Goal: Task Accomplishment & Management: Manage account settings

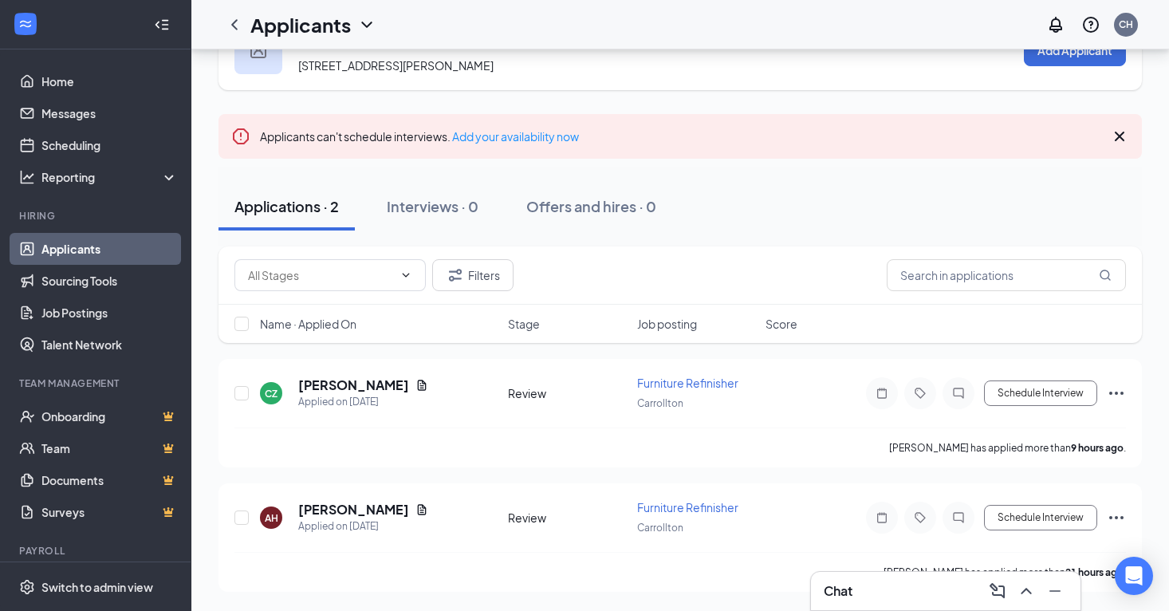
scroll to position [58, 0]
click at [375, 386] on h5 "[PERSON_NAME]" at bounding box center [353, 385] width 111 height 18
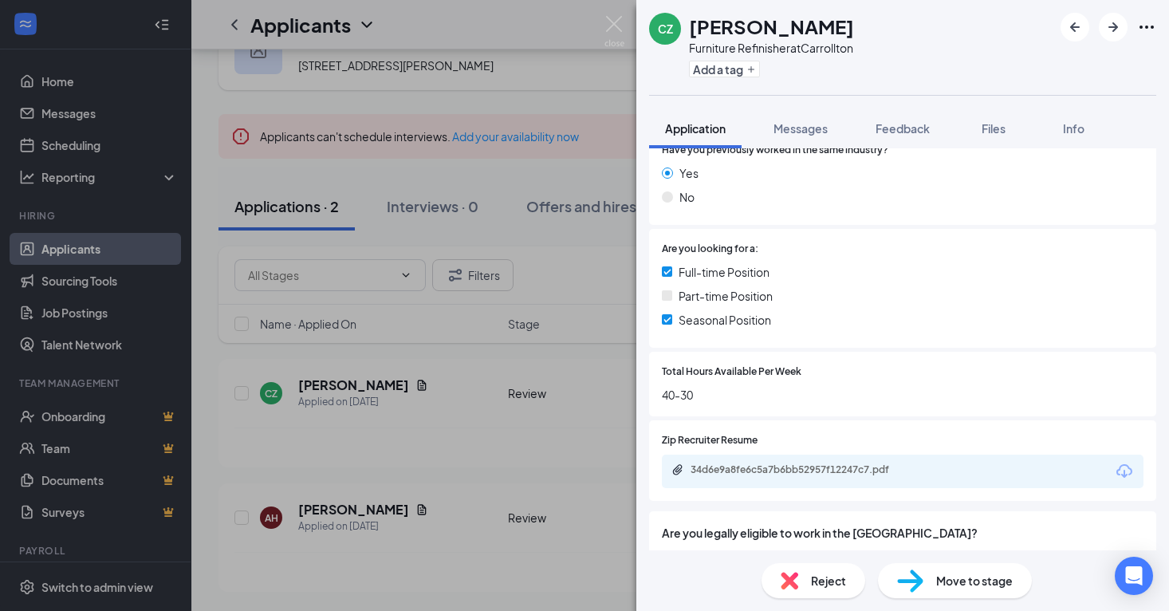
scroll to position [254, 0]
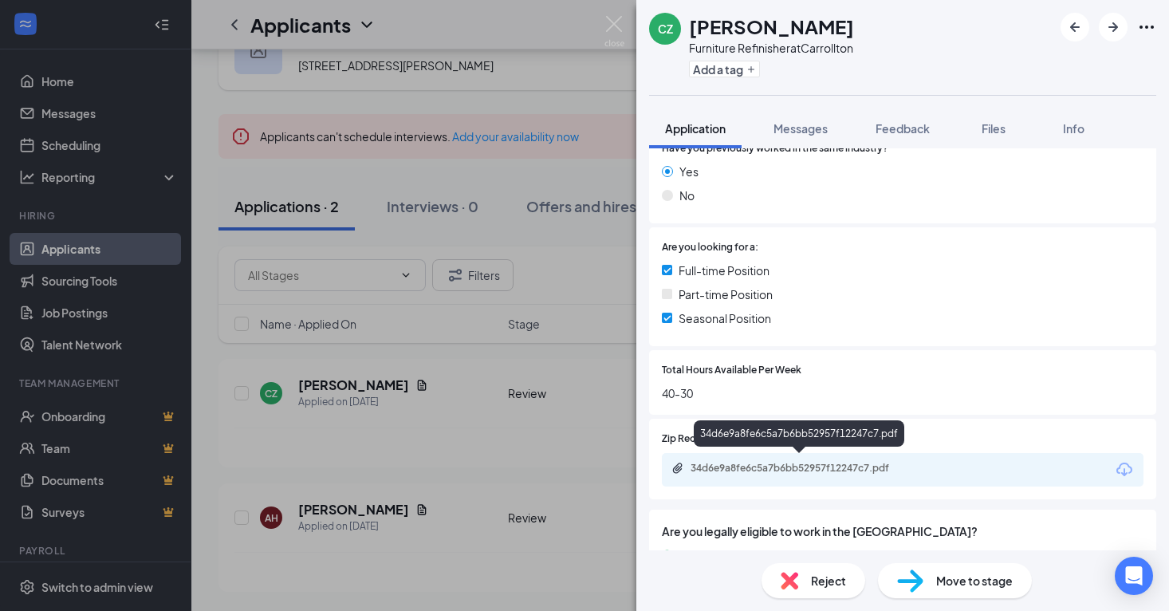
click at [831, 462] on div "34d6e9a8fe6c5a7b6bb52957f12247c7.pdf" at bounding box center [801, 468] width 223 height 13
click at [614, 25] on img at bounding box center [614, 31] width 20 height 31
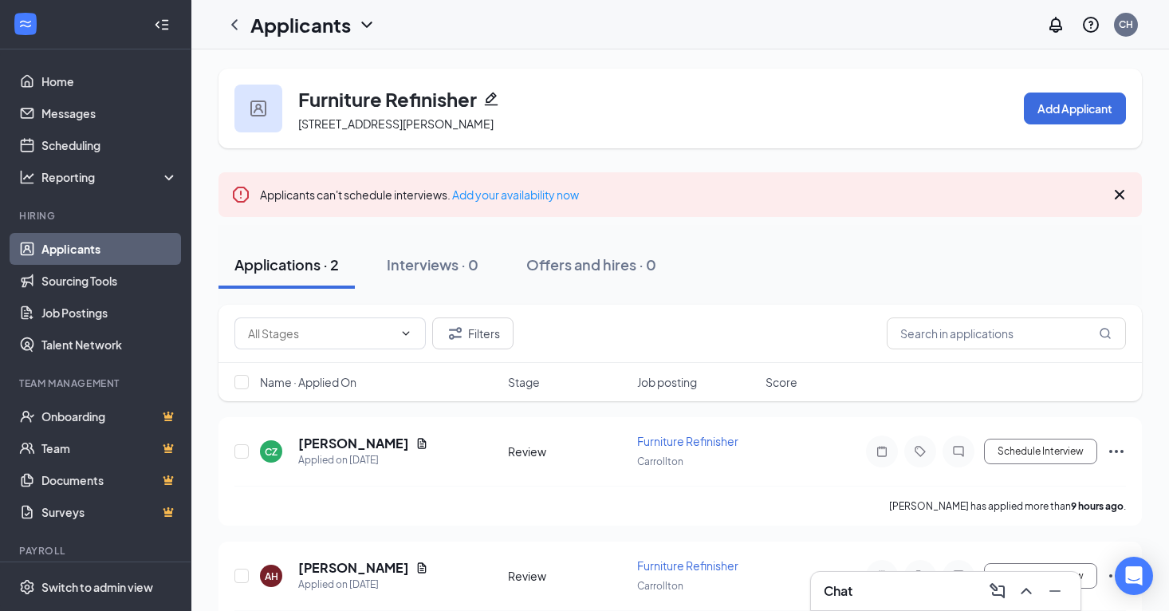
click at [98, 249] on link "Applicants" at bounding box center [109, 249] width 136 height 32
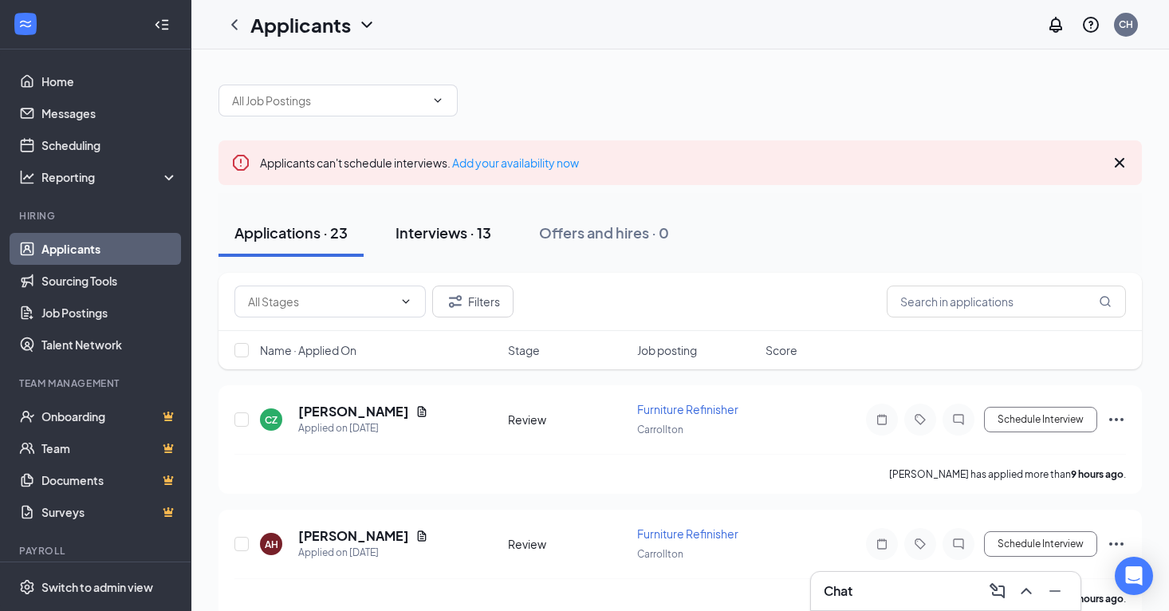
click at [448, 235] on div "Interviews · 13" at bounding box center [443, 232] width 96 height 20
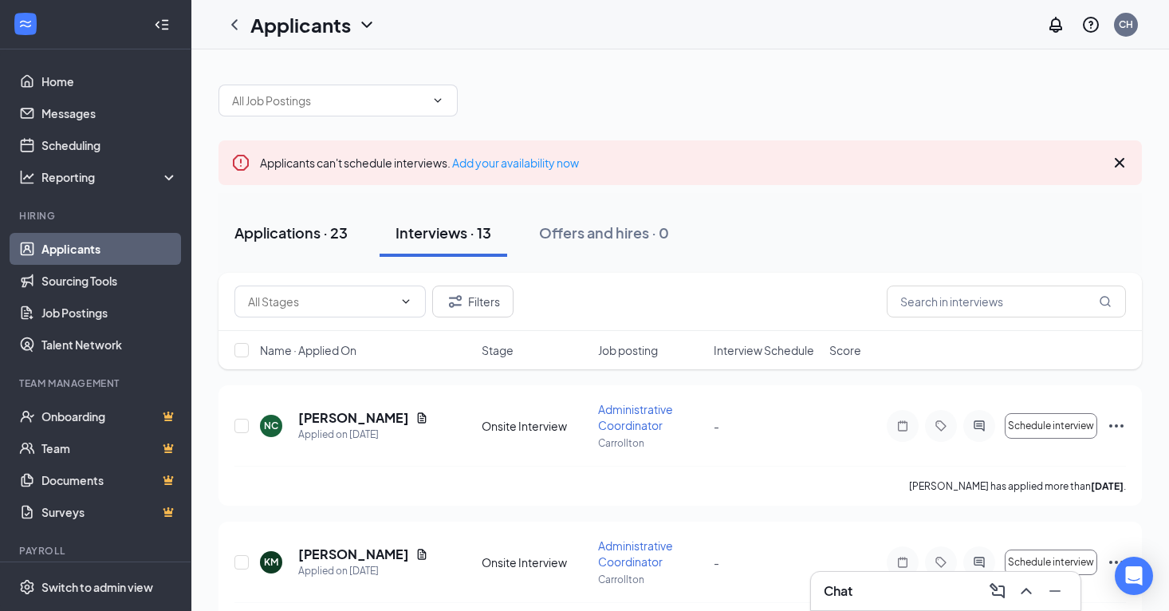
click at [315, 237] on div "Applications · 23" at bounding box center [290, 232] width 113 height 20
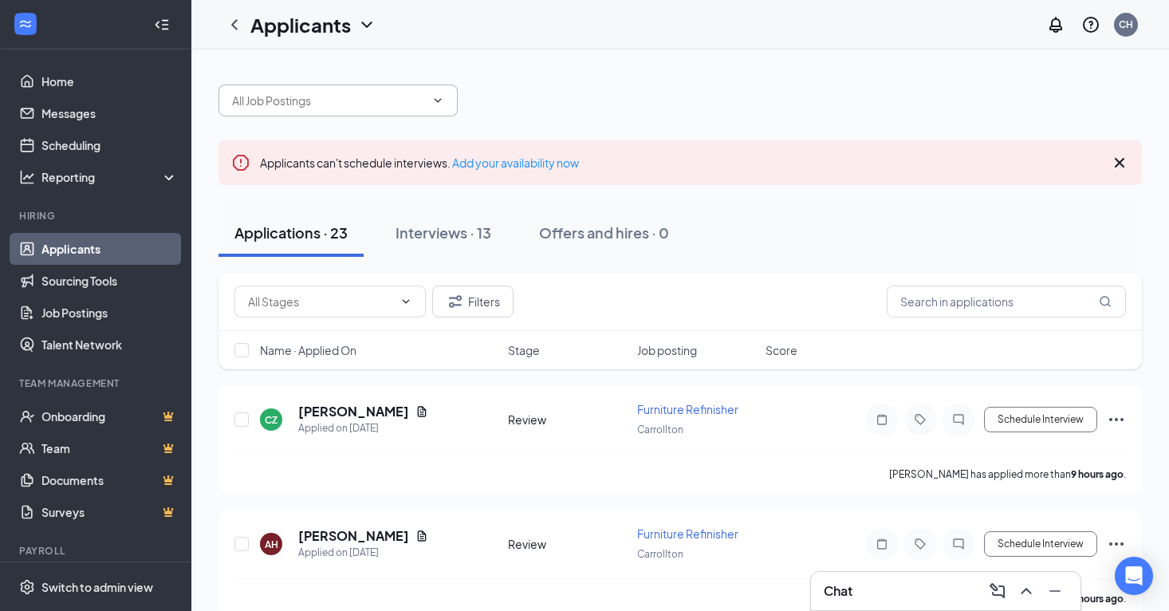
click at [442, 104] on icon "ChevronDown" at bounding box center [437, 100] width 13 height 13
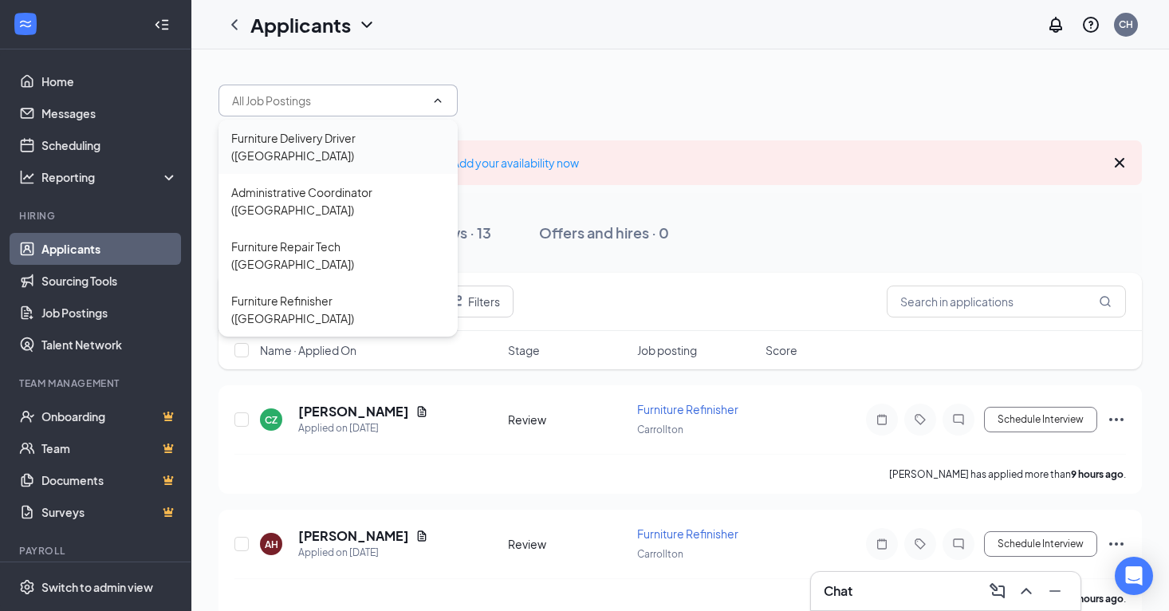
click at [379, 147] on div "Furniture Delivery Driver ([GEOGRAPHIC_DATA])" at bounding box center [337, 147] width 239 height 54
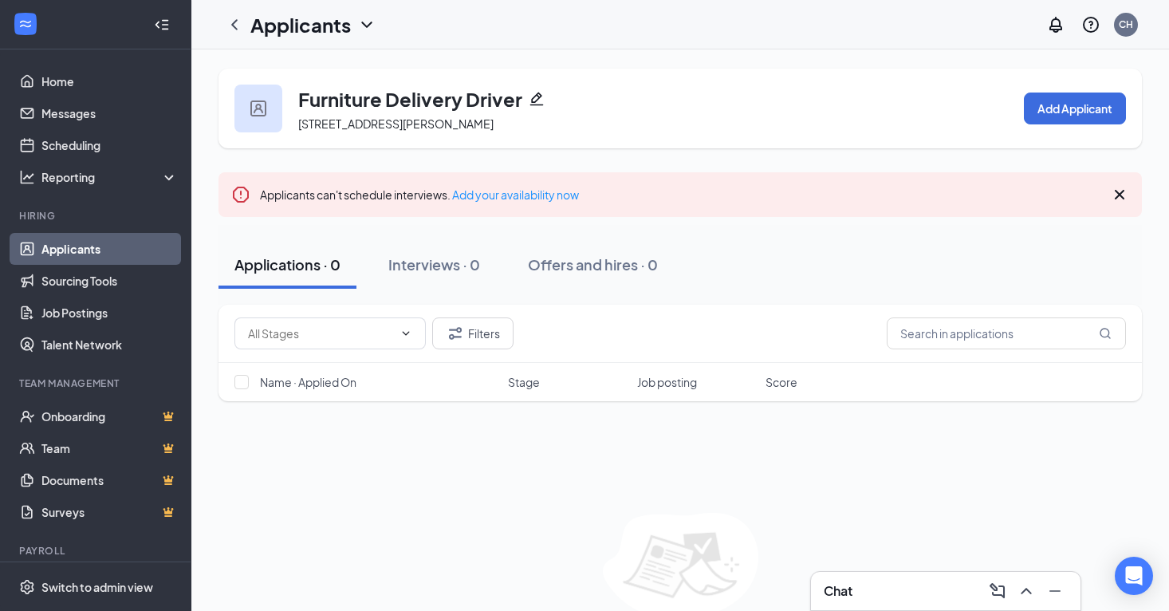
click at [359, 24] on icon "ChevronDown" at bounding box center [366, 24] width 19 height 19
click at [703, 164] on div "Furniture Delivery Driver [STREET_ADDRESS][PERSON_NAME] Add Applicant Applicant…" at bounding box center [679, 368] width 923 height 599
click at [238, 31] on icon "ChevronLeft" at bounding box center [234, 24] width 19 height 19
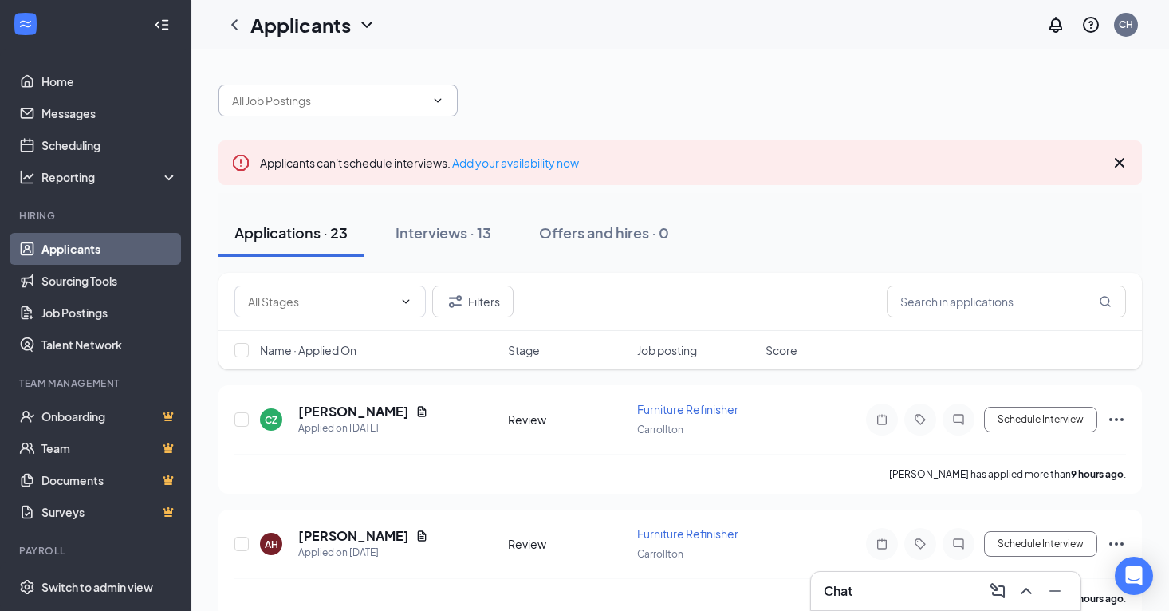
click at [434, 96] on icon "ChevronDown" at bounding box center [437, 100] width 13 height 13
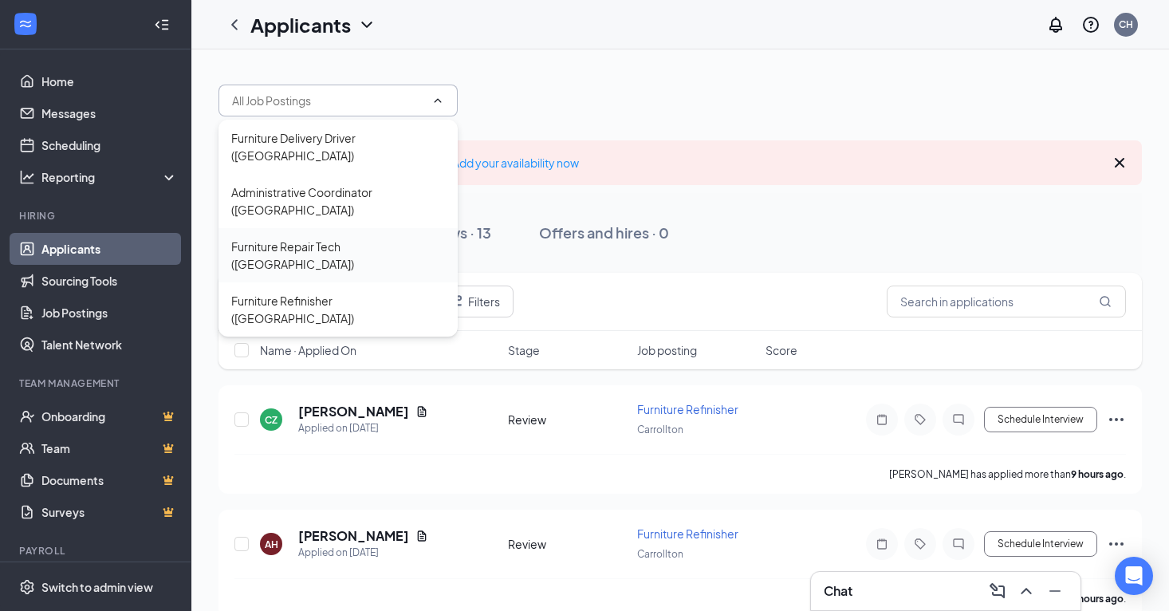
click at [382, 238] on div "Furniture Repair Tech ([GEOGRAPHIC_DATA])" at bounding box center [338, 255] width 214 height 35
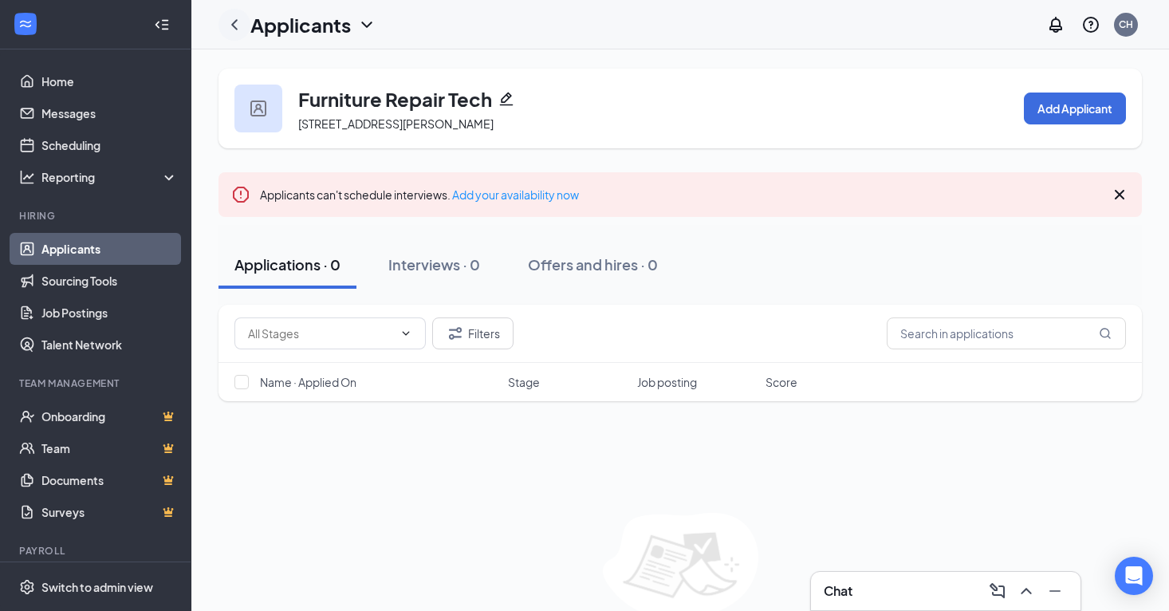
click at [234, 21] on icon "ChevronLeft" at bounding box center [234, 24] width 19 height 19
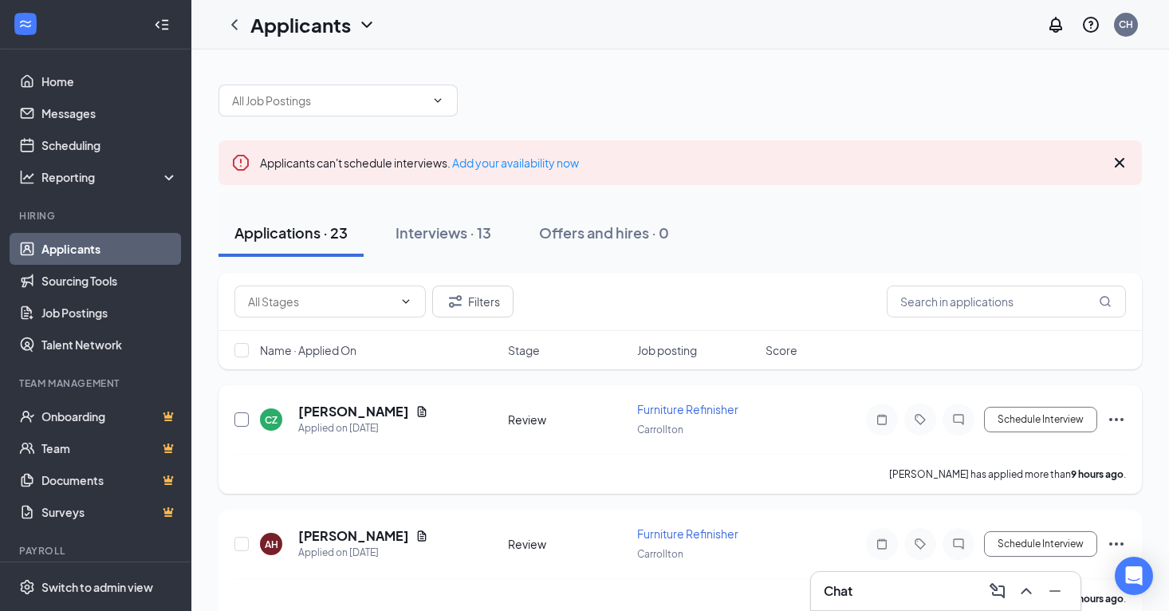
click at [242, 423] on input "checkbox" at bounding box center [241, 419] width 14 height 14
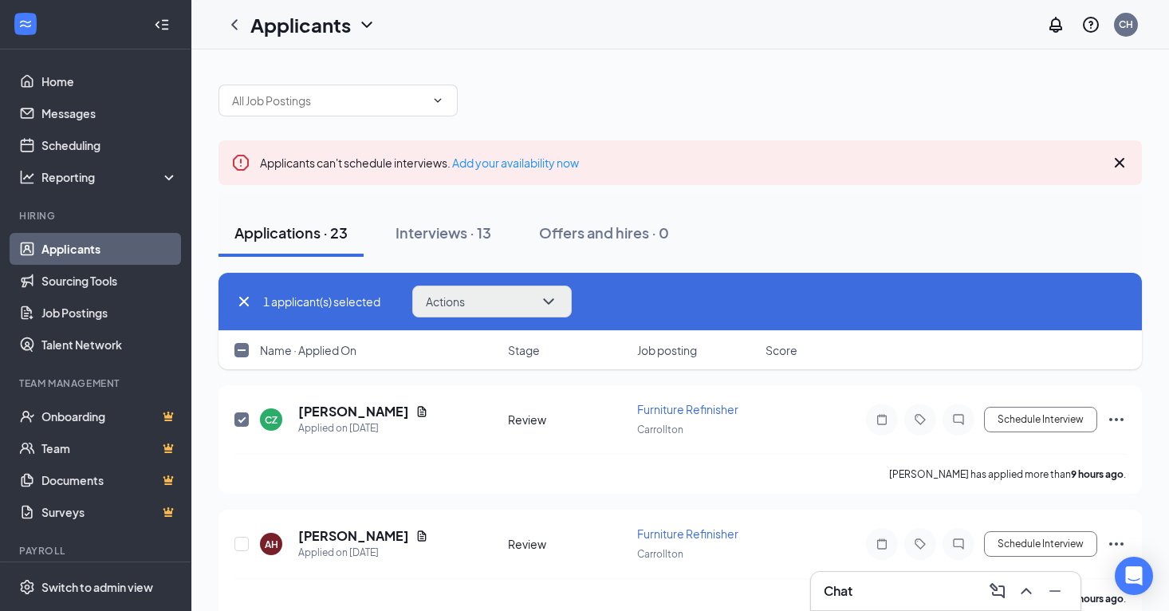
click at [553, 301] on icon "ChevronDown" at bounding box center [548, 301] width 10 height 6
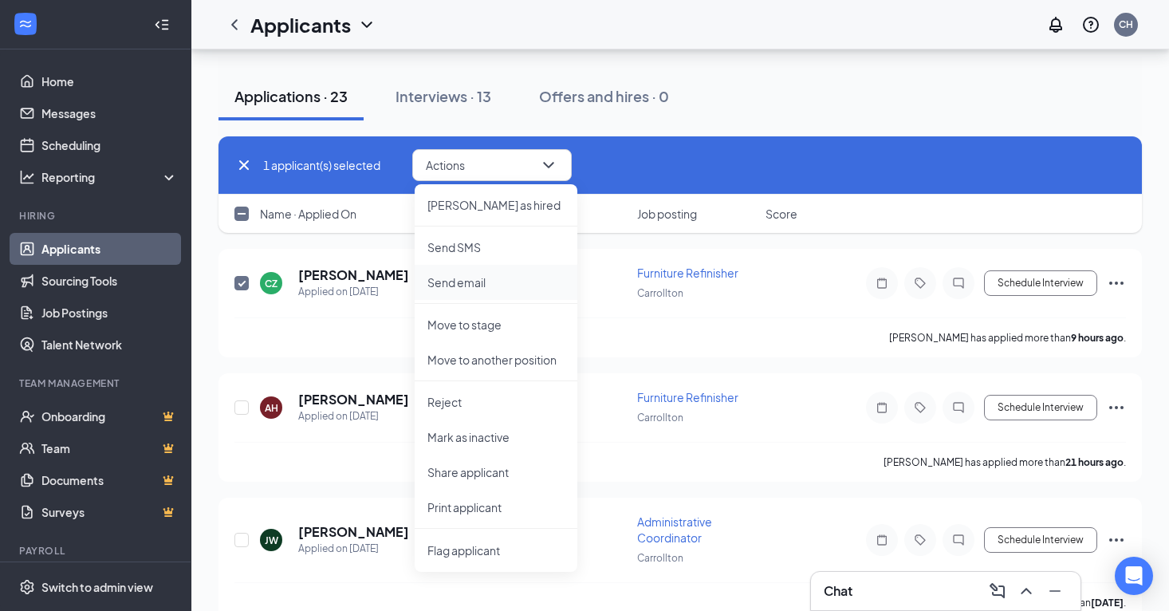
scroll to position [139, 0]
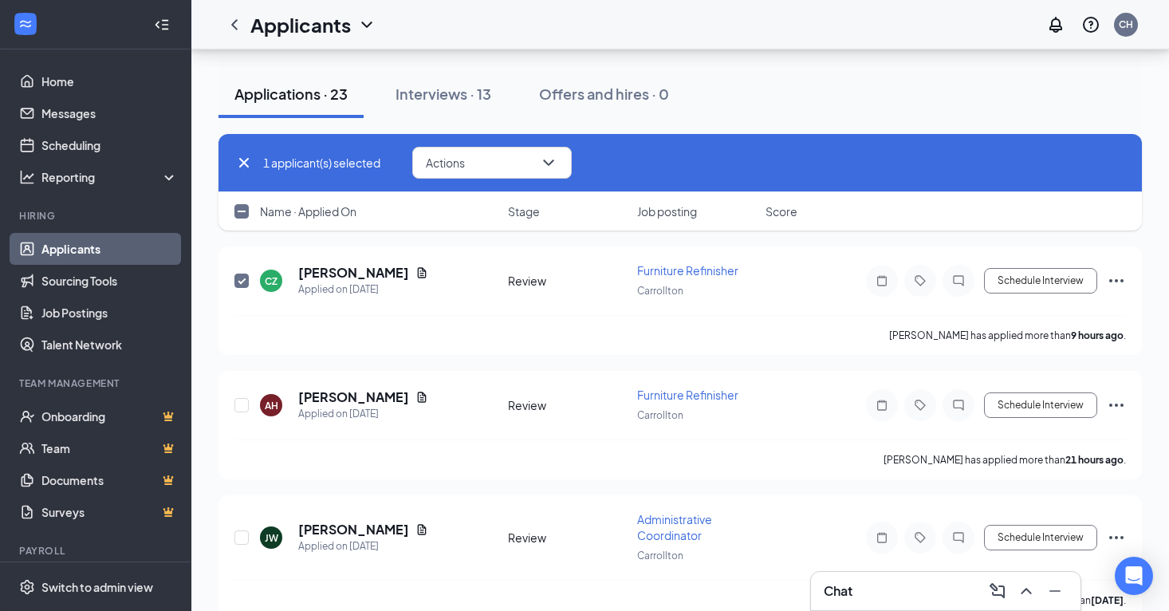
click at [826, 104] on div "Applications · 23 Interviews · 13 Offers and hires · 0" at bounding box center [679, 94] width 923 height 48
click at [238, 281] on input "checkbox" at bounding box center [241, 280] width 14 height 14
checkbox input "false"
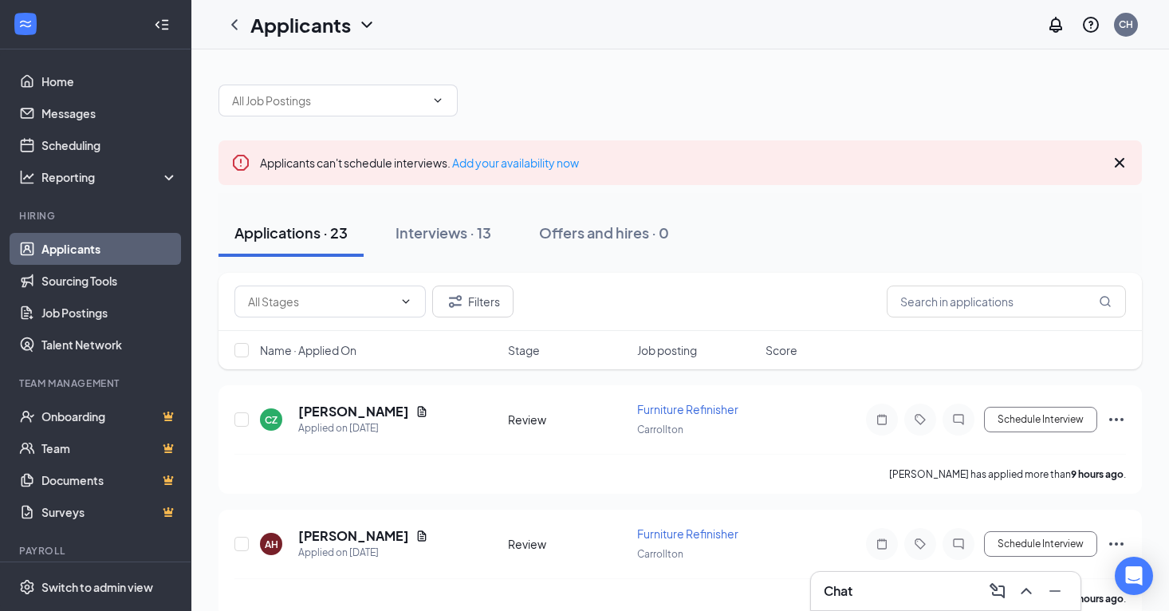
scroll to position [0, 0]
